Goal: Check status: Check status

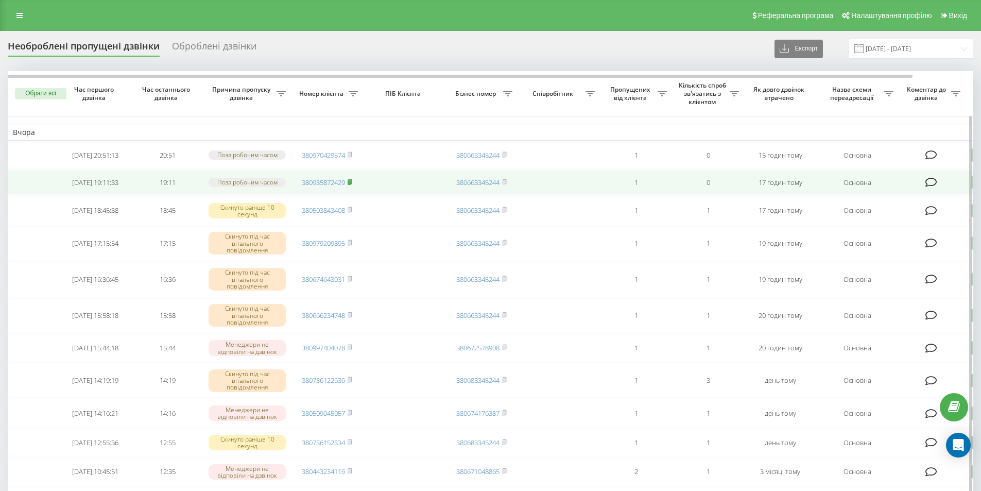
click at [351, 184] on rect at bounding box center [348, 182] width 3 height 5
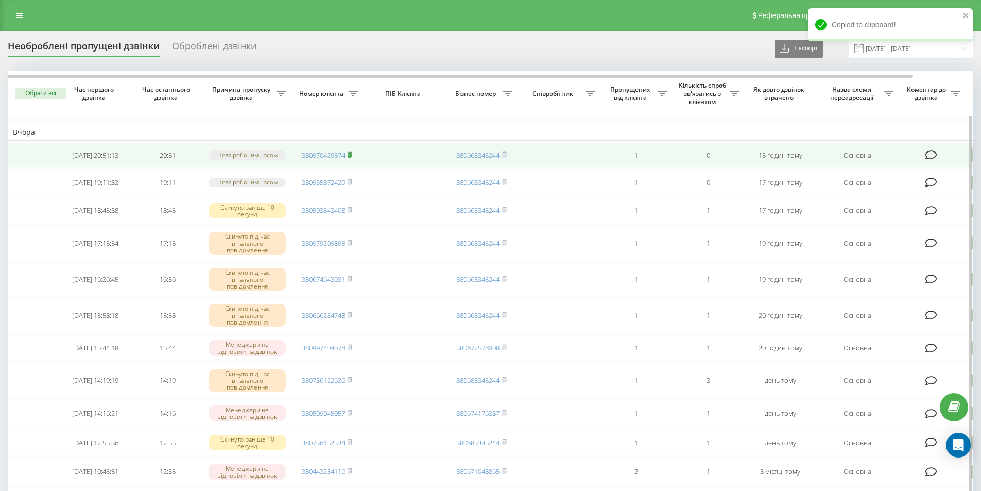
click at [352, 154] on icon at bounding box center [350, 153] width 4 height 5
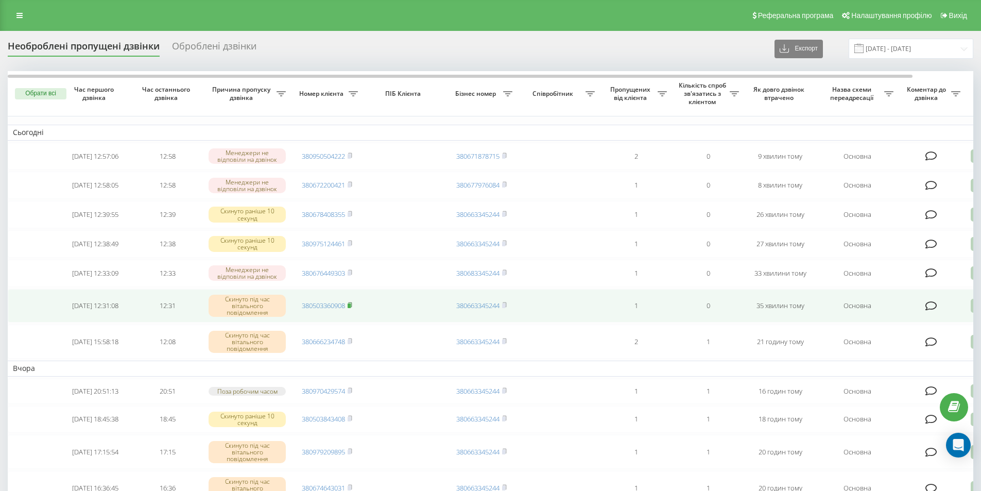
click at [352, 308] on icon at bounding box center [349, 305] width 5 height 6
